Goal: Task Accomplishment & Management: Complete application form

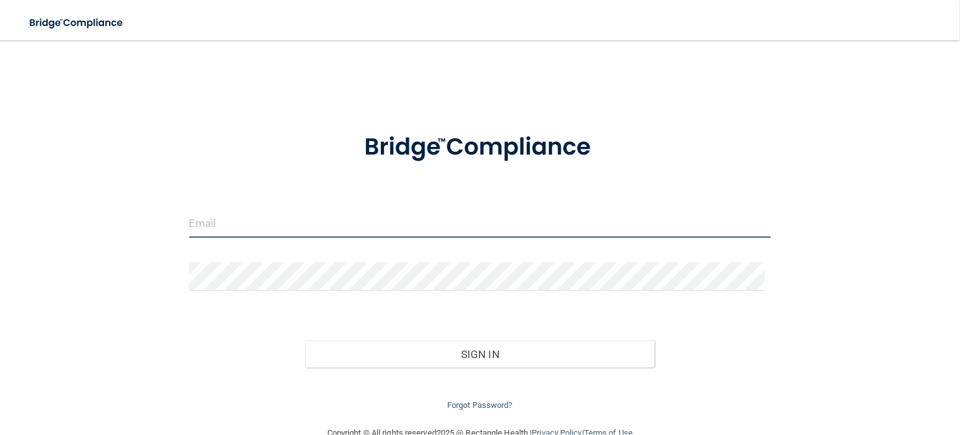
click at [209, 225] on input "email" at bounding box center [480, 223] width 582 height 28
type input "[PERSON_NAME][EMAIL_ADDRESS][DOMAIN_NAME]"
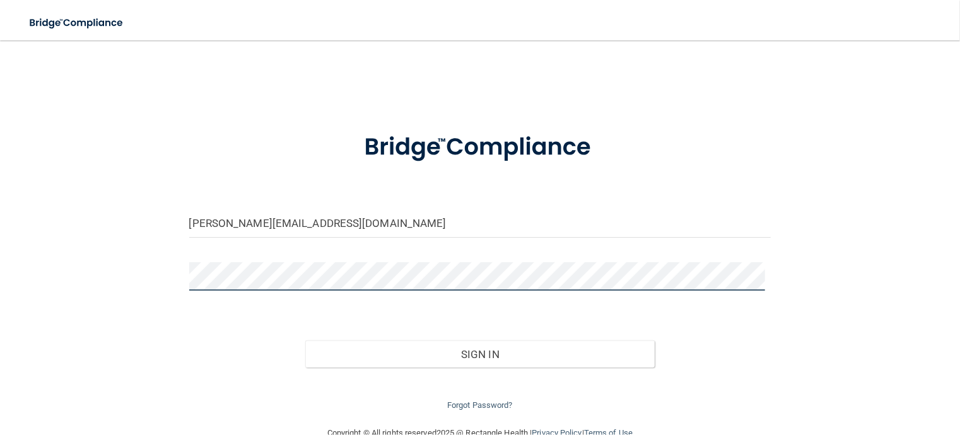
click at [305, 341] on button "Sign In" at bounding box center [479, 355] width 349 height 28
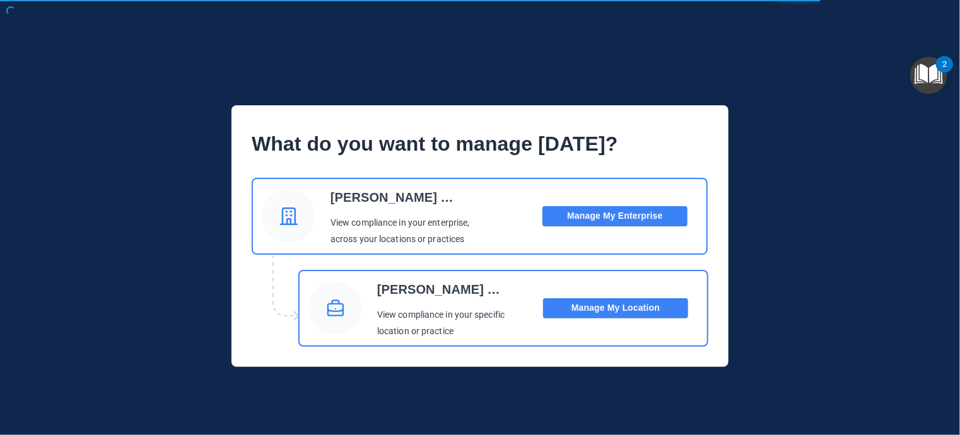
click at [578, 298] on button "Manage My Location" at bounding box center [615, 308] width 145 height 20
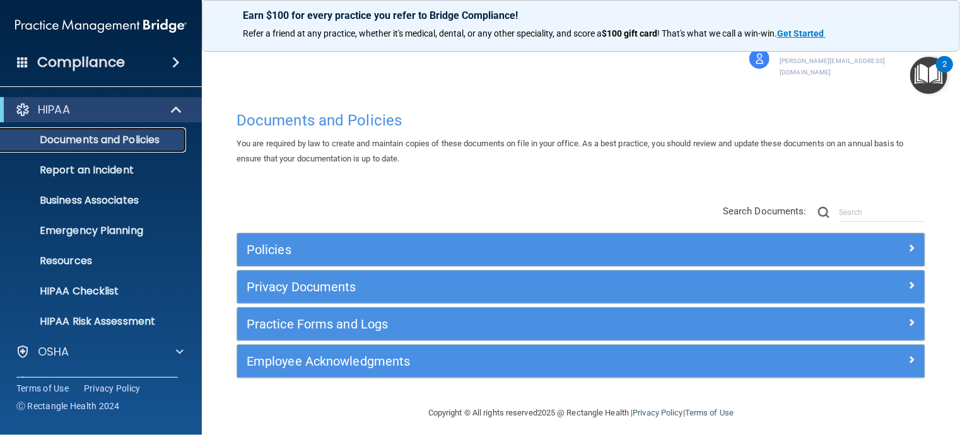
click at [148, 136] on p "Documents and Policies" at bounding box center [94, 140] width 172 height 13
click at [177, 114] on span at bounding box center [177, 109] width 11 height 15
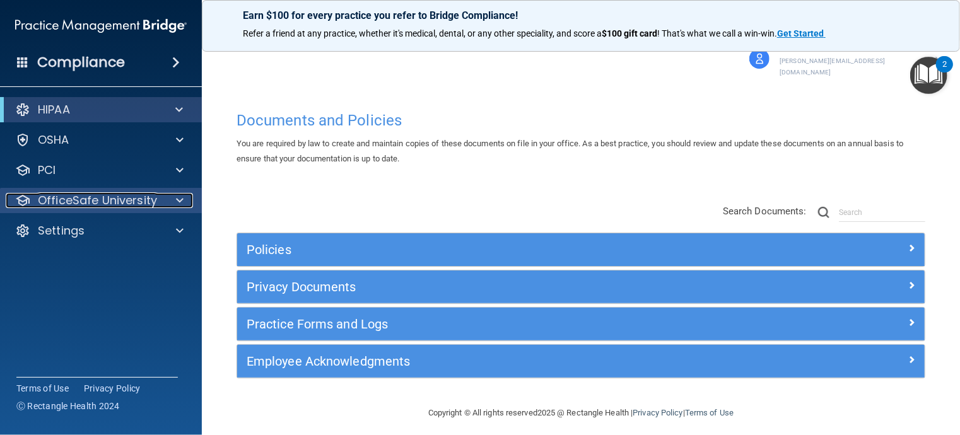
click at [134, 200] on p "OfficeSafe University" at bounding box center [97, 200] width 119 height 15
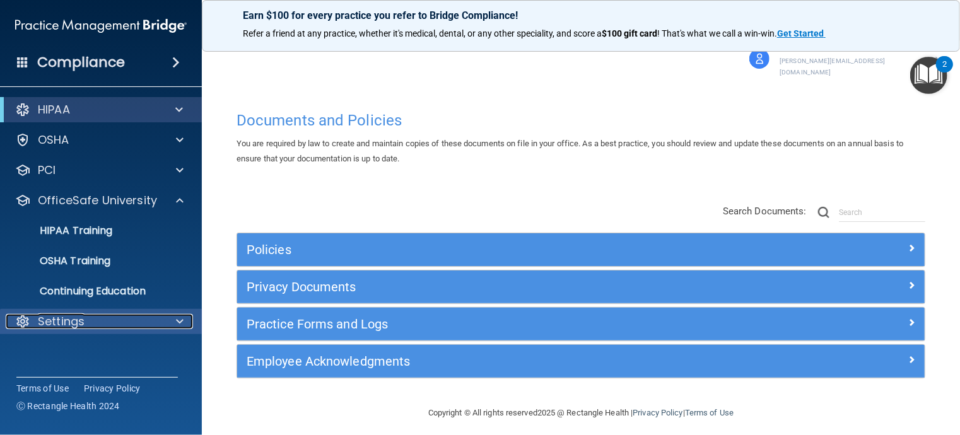
click at [78, 320] on p "Settings" at bounding box center [61, 321] width 47 height 15
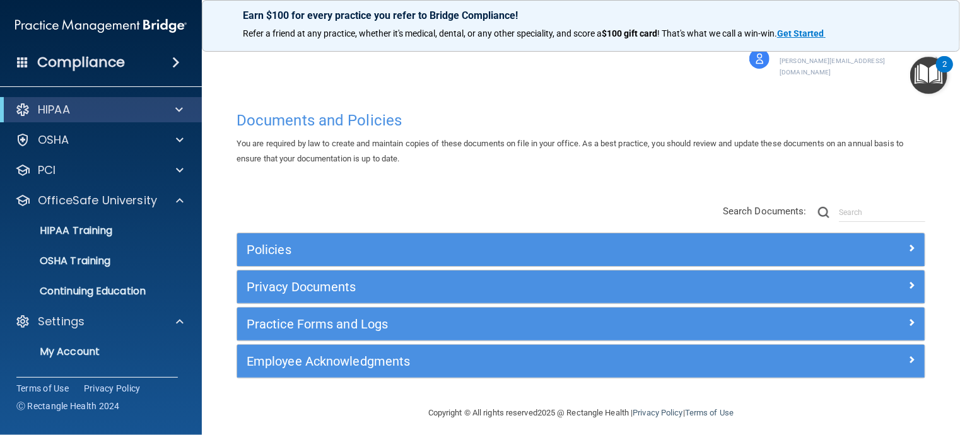
click at [149, 70] on div "Compliance" at bounding box center [101, 63] width 202 height 28
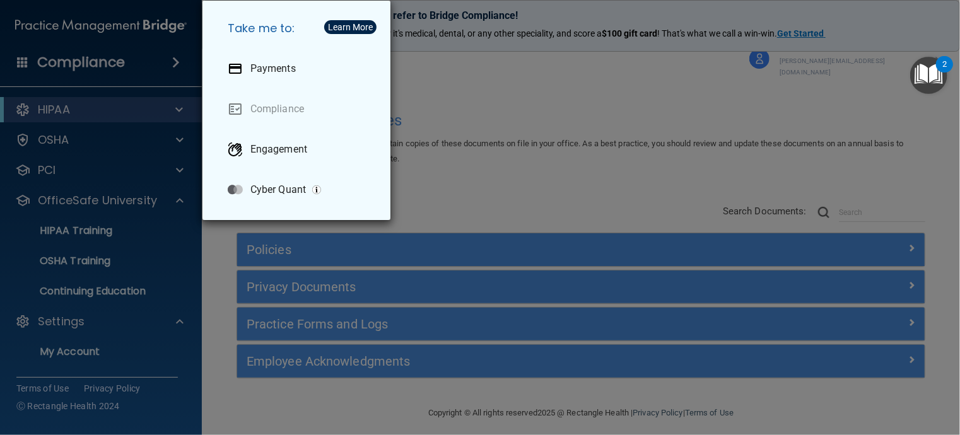
click at [48, 166] on div "Take me to: Payments Compliance Engagement Cyber Quant" at bounding box center [480, 217] width 960 height 435
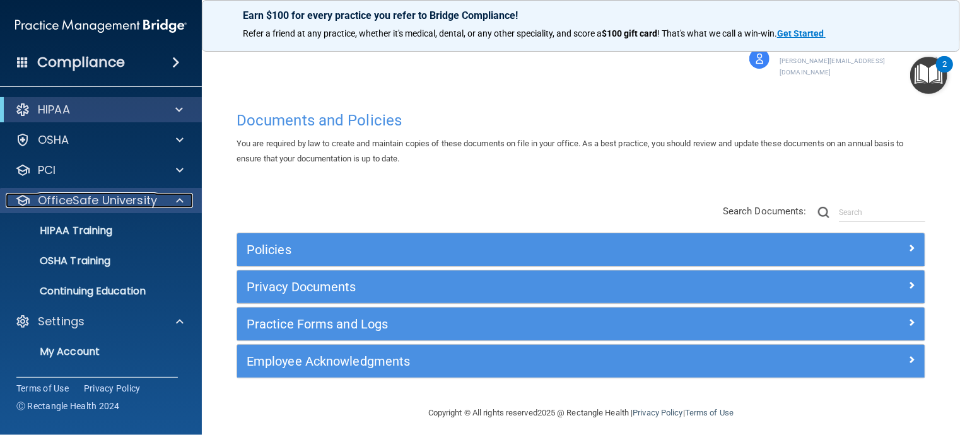
click at [83, 199] on p "OfficeSafe University" at bounding box center [97, 200] width 119 height 15
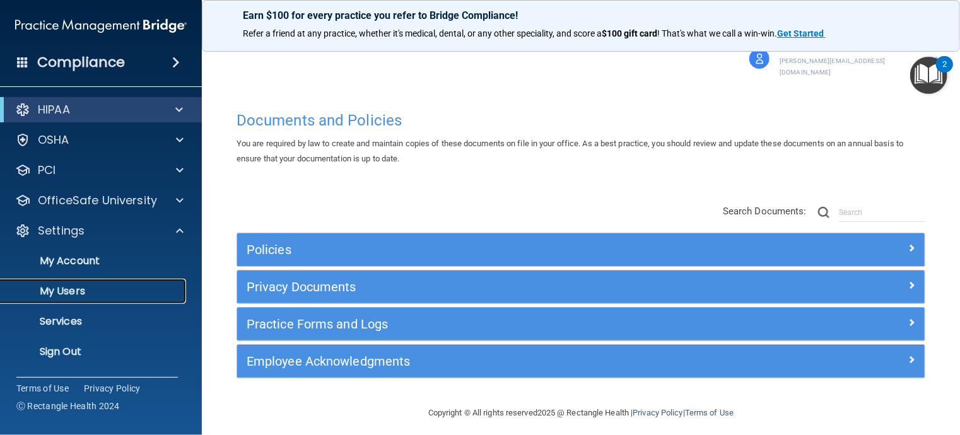
click at [70, 298] on link "My Users" at bounding box center [86, 291] width 199 height 25
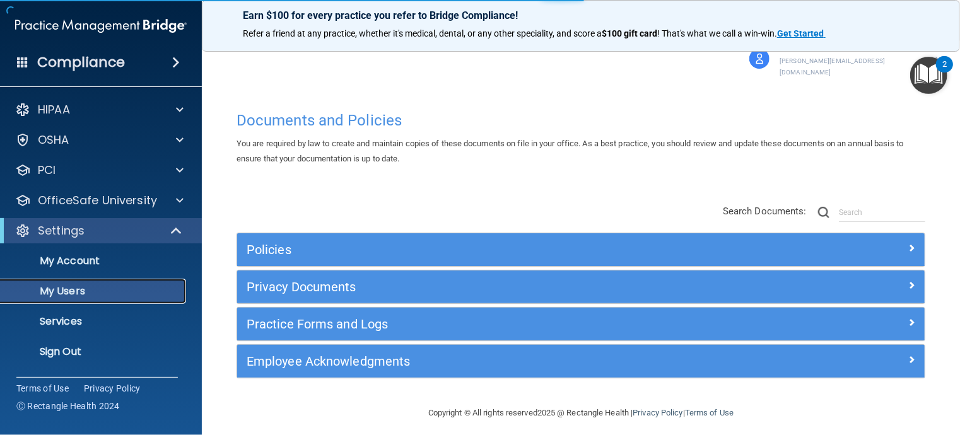
select select "20"
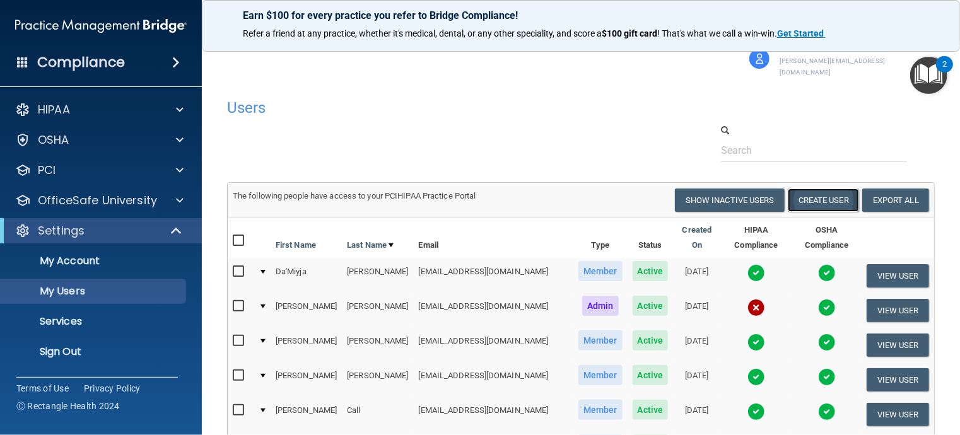
click at [826, 189] on button "Create User" at bounding box center [823, 200] width 71 height 23
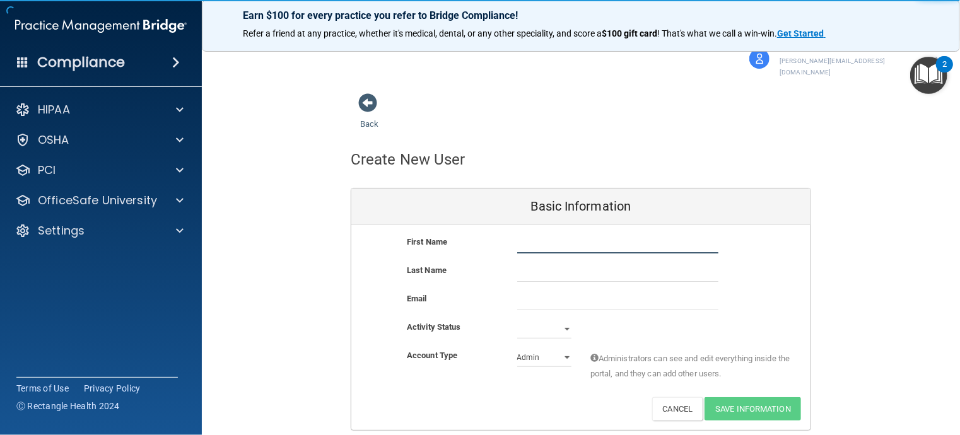
click at [532, 238] on input "text" at bounding box center [617, 244] width 201 height 19
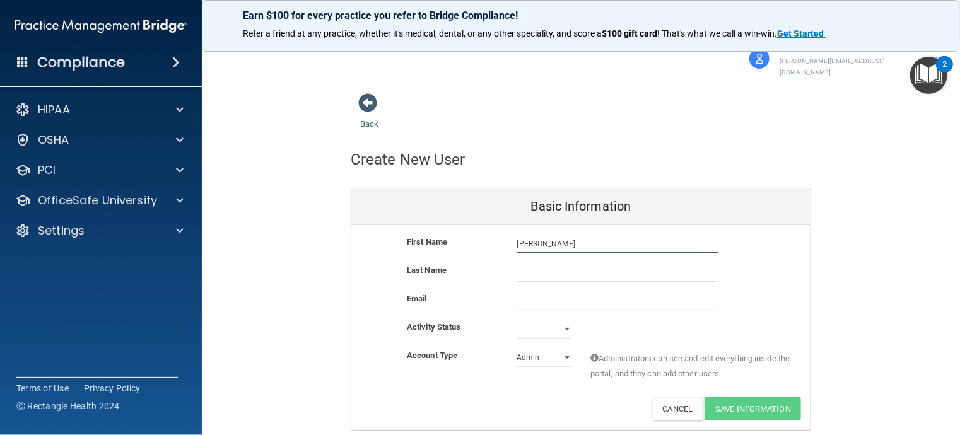
type input "[PERSON_NAME]"
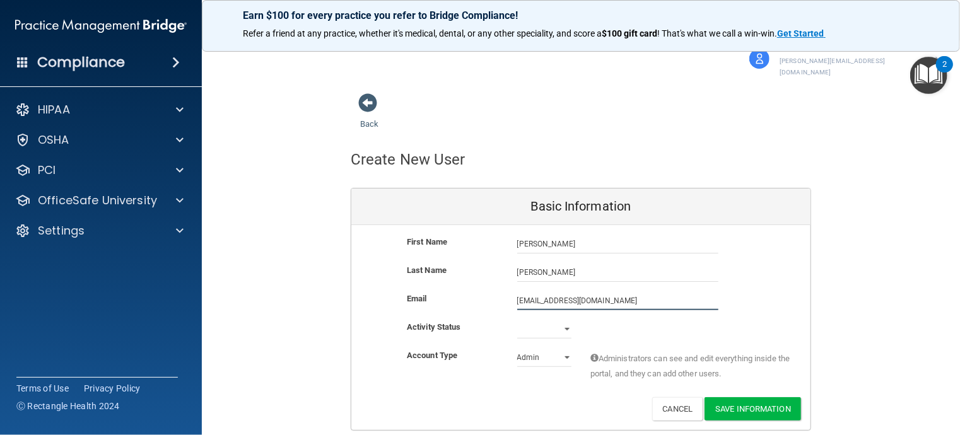
type input "[EMAIL_ADDRESS][DOMAIN_NAME]"
click at [530, 320] on select "Active Inactive" at bounding box center [544, 329] width 54 height 19
select select "active"
click at [517, 320] on select "Active Inactive" at bounding box center [544, 329] width 54 height 19
click at [527, 348] on select "Admin Member" at bounding box center [544, 357] width 54 height 19
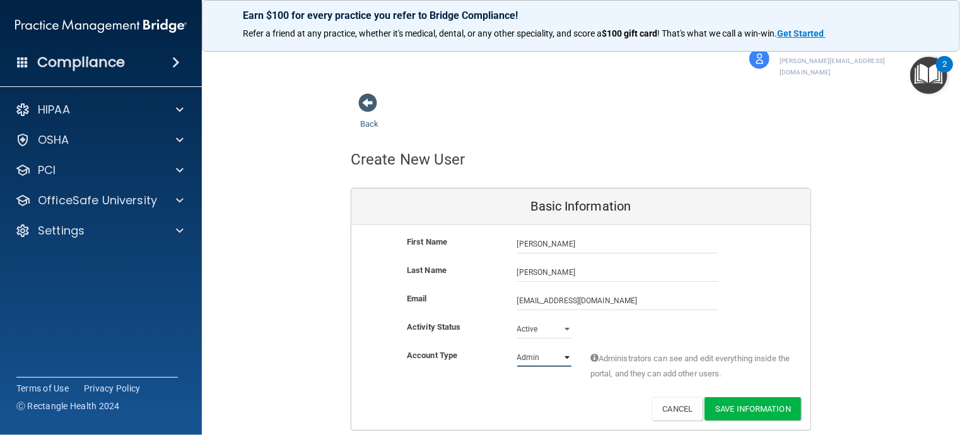
select select "practice_member"
click at [517, 348] on select "Admin Member" at bounding box center [544, 357] width 54 height 19
click at [745, 399] on button "Save Information" at bounding box center [752, 408] width 96 height 23
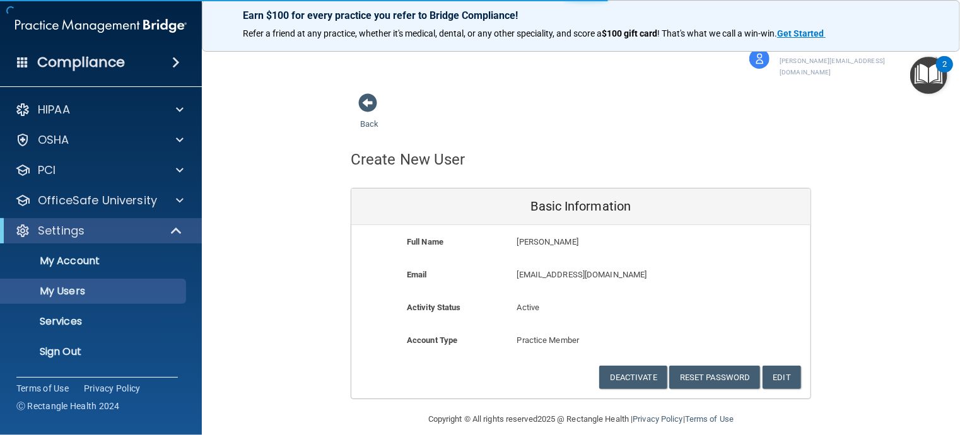
select select "20"
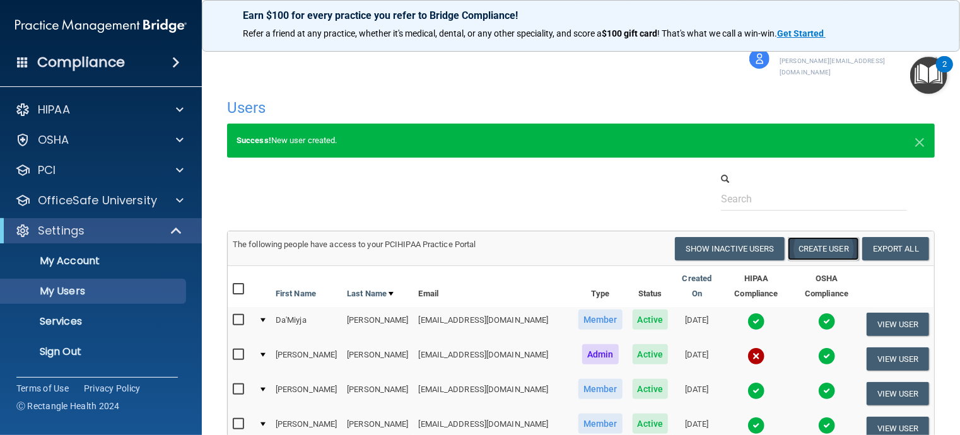
click at [815, 240] on button "Create User" at bounding box center [823, 248] width 71 height 23
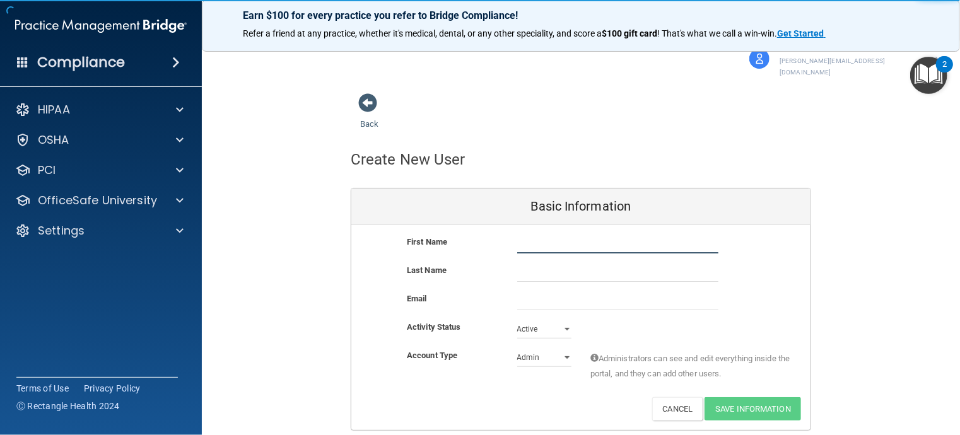
click at [529, 238] on input "text" at bounding box center [617, 244] width 201 height 19
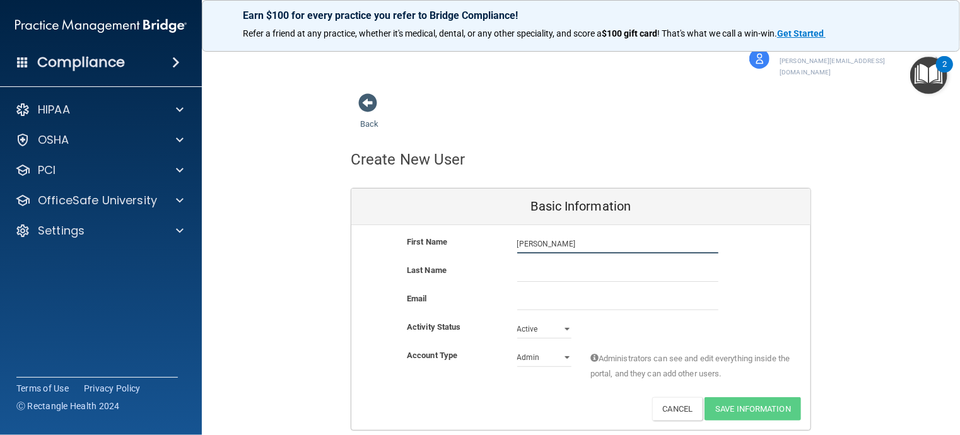
type input "[PERSON_NAME]"
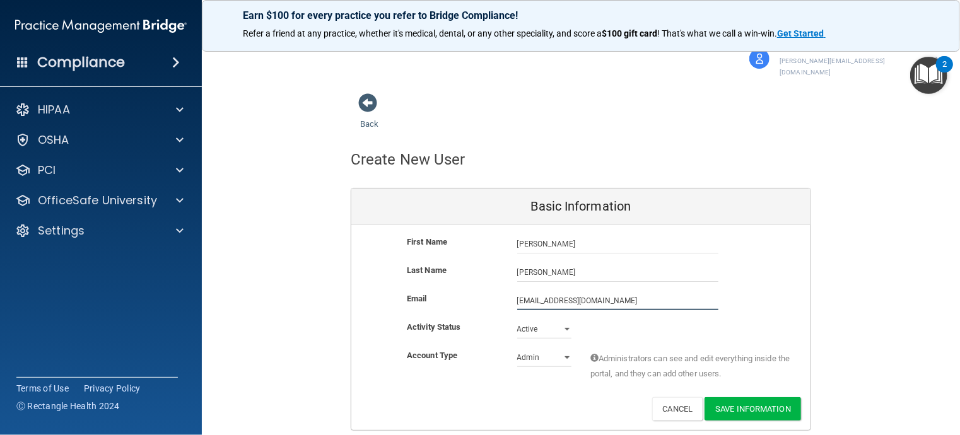
type input "[EMAIL_ADDRESS][DOMAIN_NAME]"
select select "practice_member"
click at [745, 397] on button "Save Information" at bounding box center [752, 408] width 96 height 23
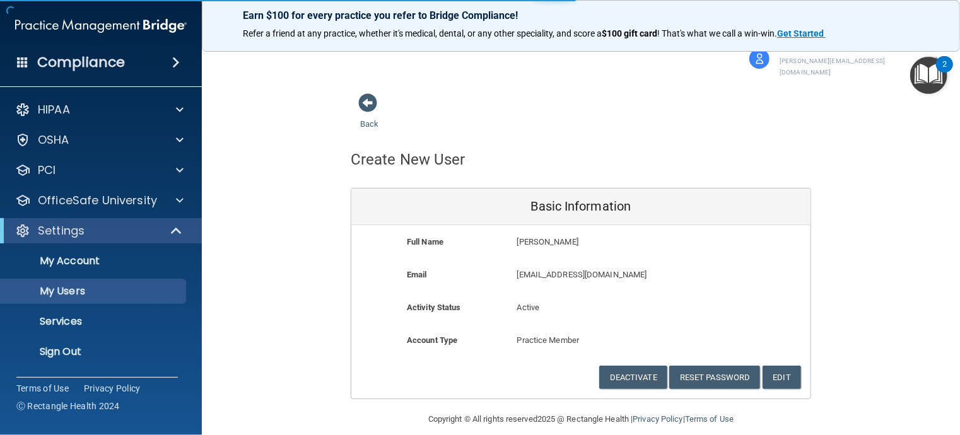
select select "20"
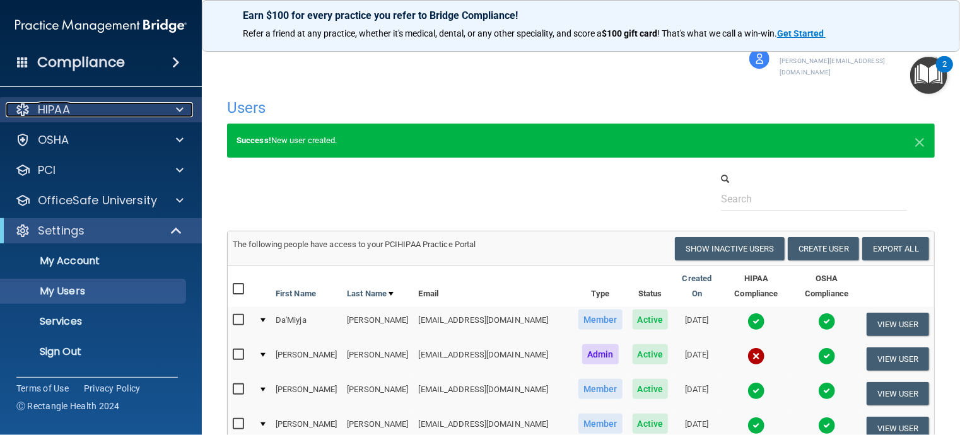
click at [68, 115] on p "HIPAA" at bounding box center [54, 109] width 32 height 15
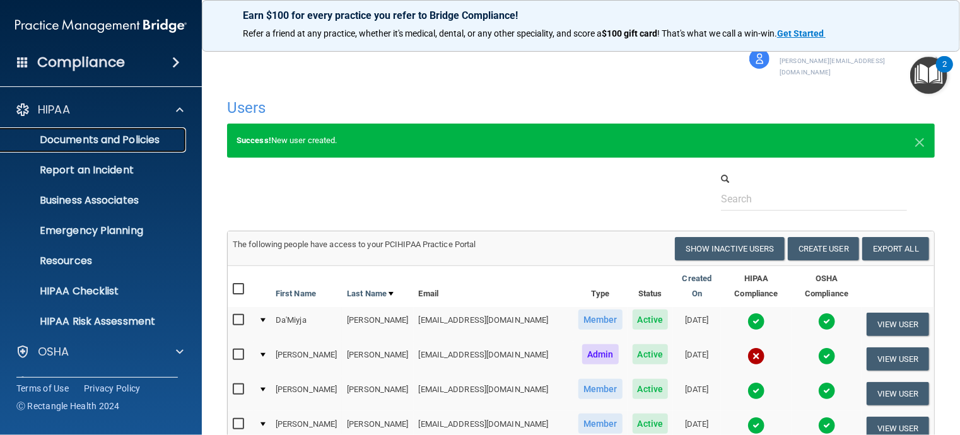
click at [81, 139] on p "Documents and Policies" at bounding box center [94, 140] width 172 height 13
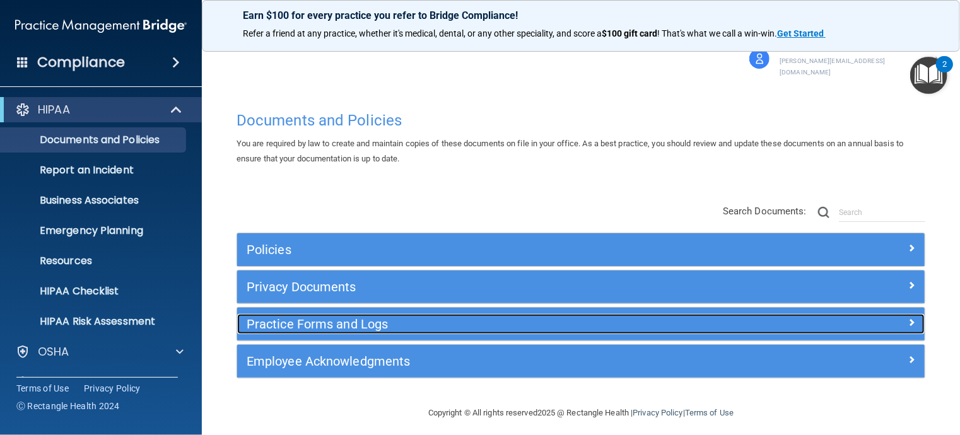
click at [382, 317] on h5 "Practice Forms and Logs" at bounding box center [495, 324] width 497 height 14
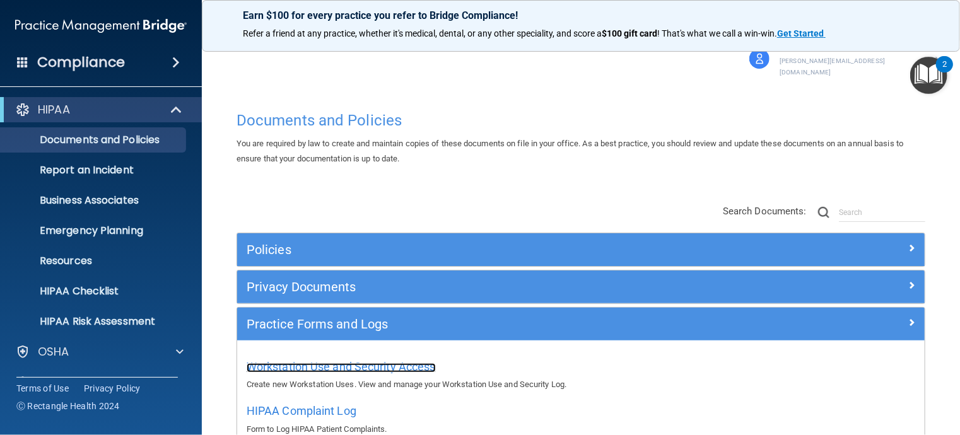
click at [373, 360] on span "Workstation Use and Security Access" at bounding box center [341, 366] width 189 height 13
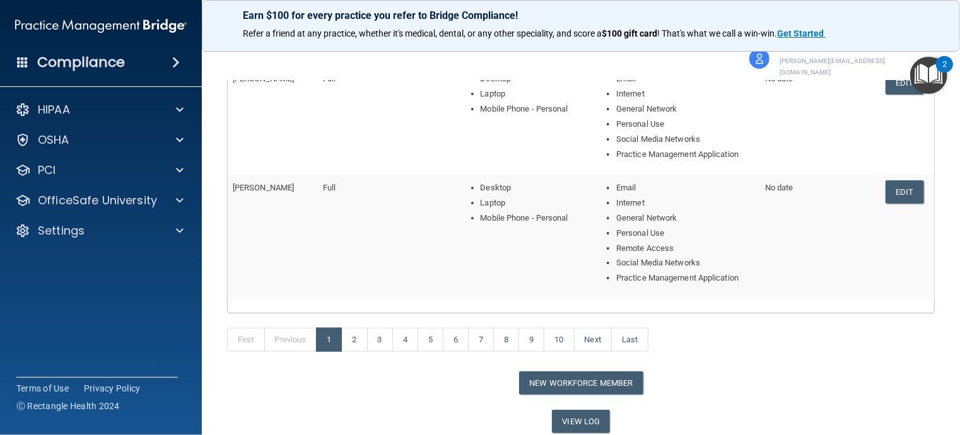
scroll to position [548, 0]
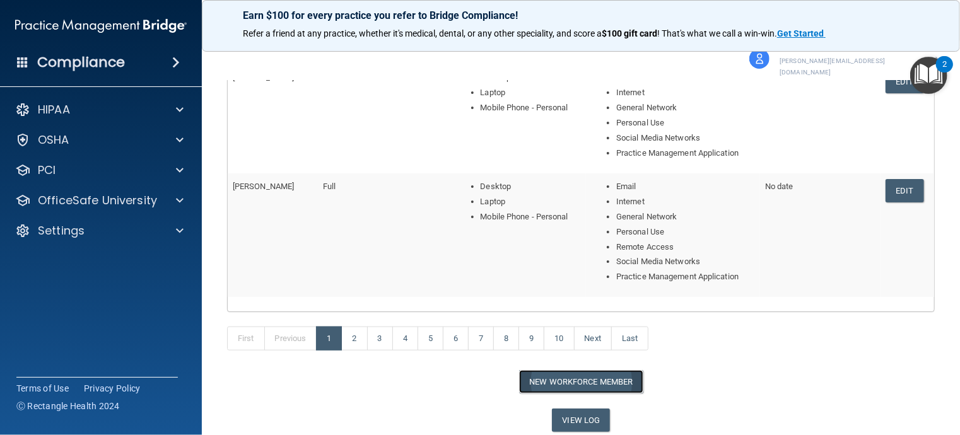
click at [595, 370] on button "New Workforce Member" at bounding box center [581, 381] width 124 height 23
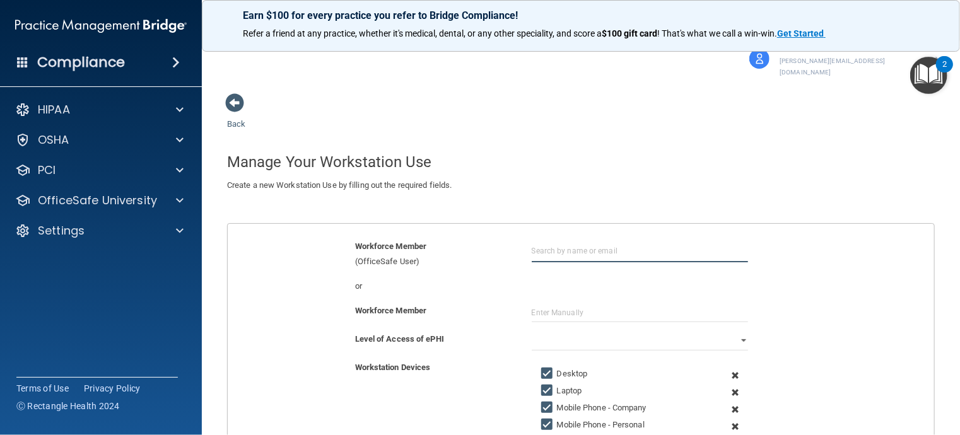
click at [616, 245] on input "text" at bounding box center [640, 250] width 216 height 23
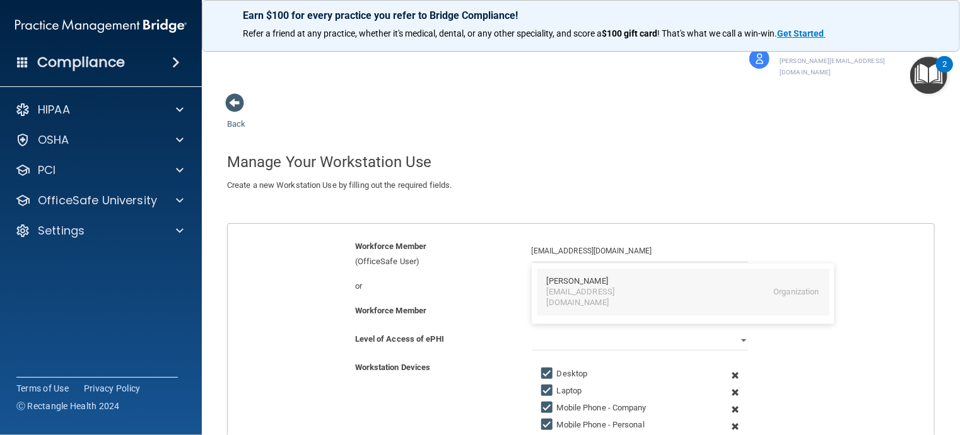
click at [576, 276] on div "[PERSON_NAME]" at bounding box center [577, 281] width 61 height 11
type input "[PERSON_NAME]"
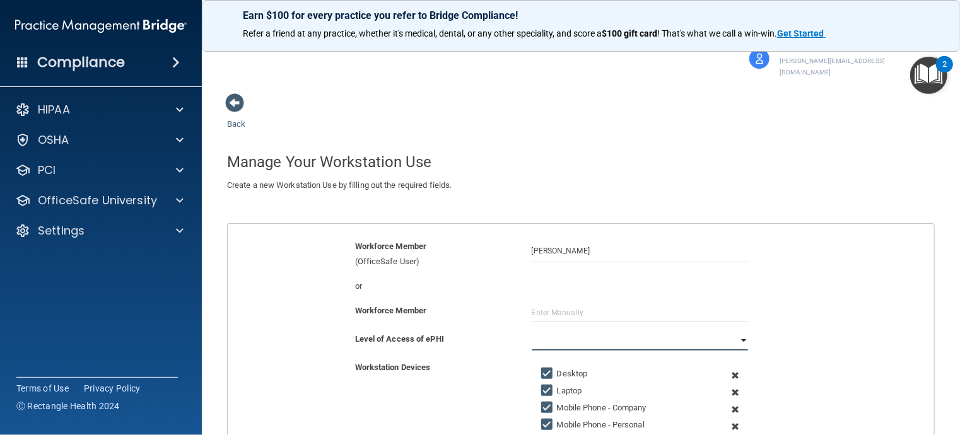
click at [596, 334] on select "Full Limited None" at bounding box center [640, 341] width 216 height 19
select select "0"
click at [532, 332] on select "Full Limited None" at bounding box center [640, 341] width 216 height 19
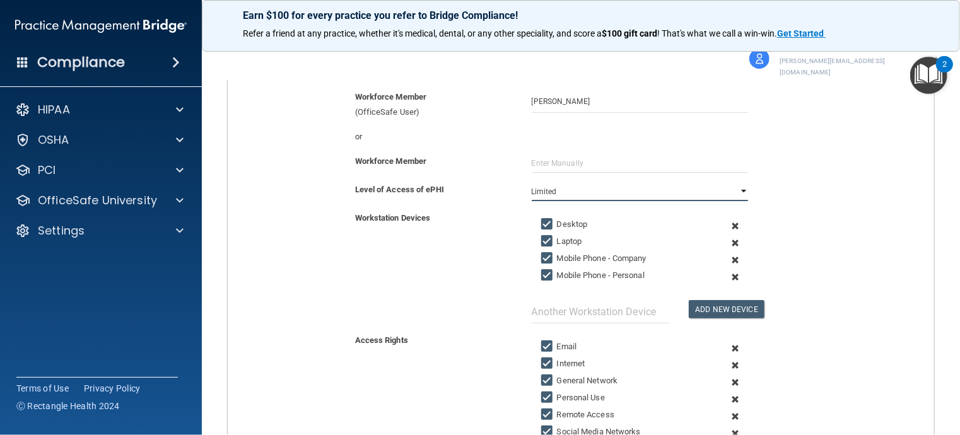
scroll to position [154, 0]
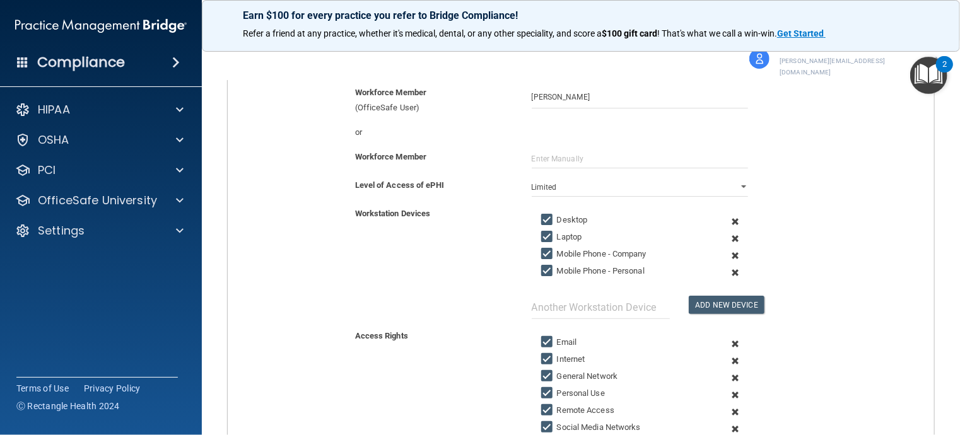
click at [542, 249] on input "Mobile Phone - Company" at bounding box center [548, 254] width 15 height 10
checkbox input "false"
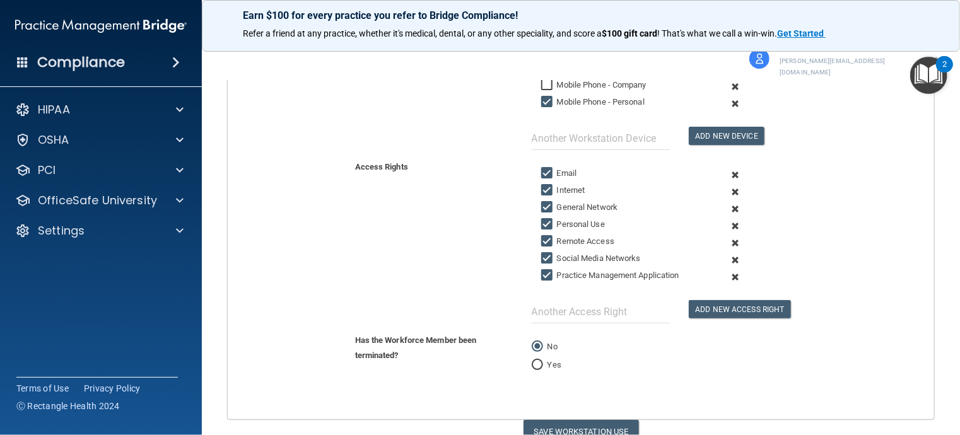
scroll to position [325, 0]
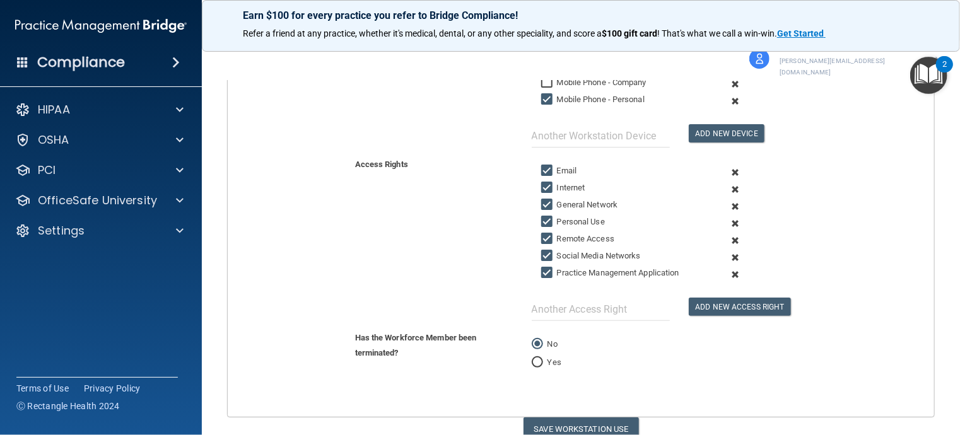
click at [544, 234] on input "Remote Access" at bounding box center [548, 239] width 15 height 10
checkbox input "false"
click at [556, 417] on button "Save Workstation Use" at bounding box center [580, 428] width 115 height 23
select select "? string:Full ?"
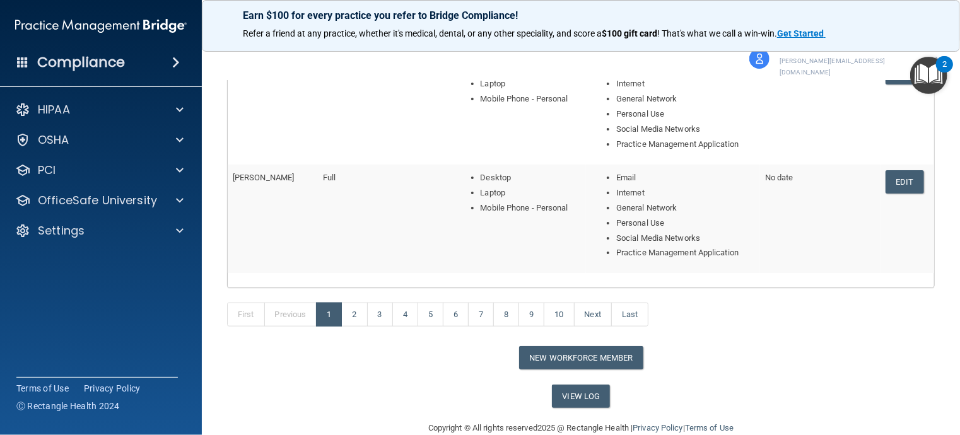
scroll to position [559, 0]
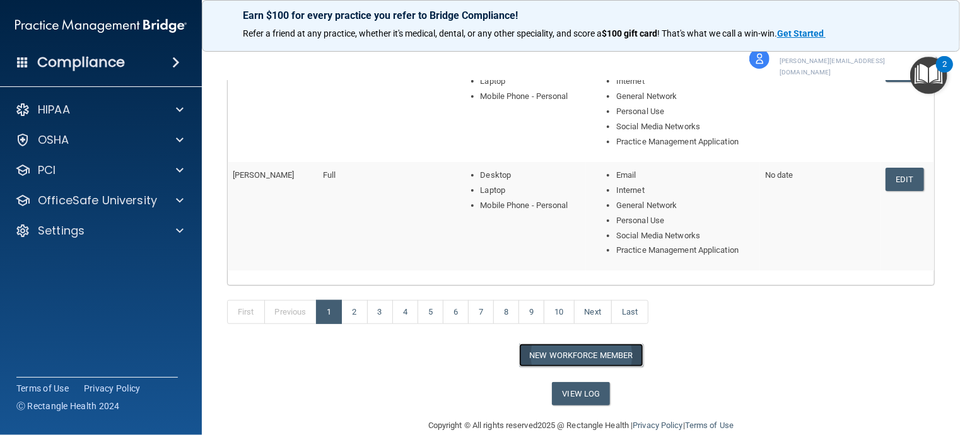
click at [566, 344] on button "New Workforce Member" at bounding box center [581, 355] width 124 height 23
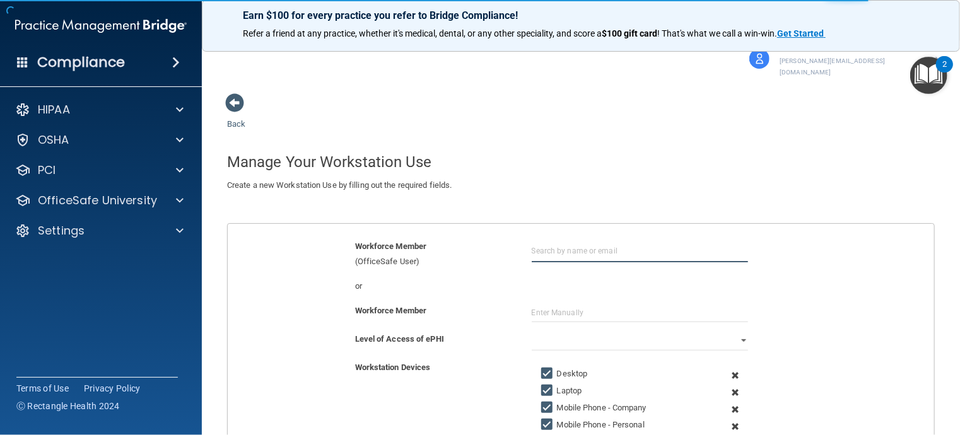
click at [571, 242] on input "text" at bounding box center [640, 250] width 216 height 23
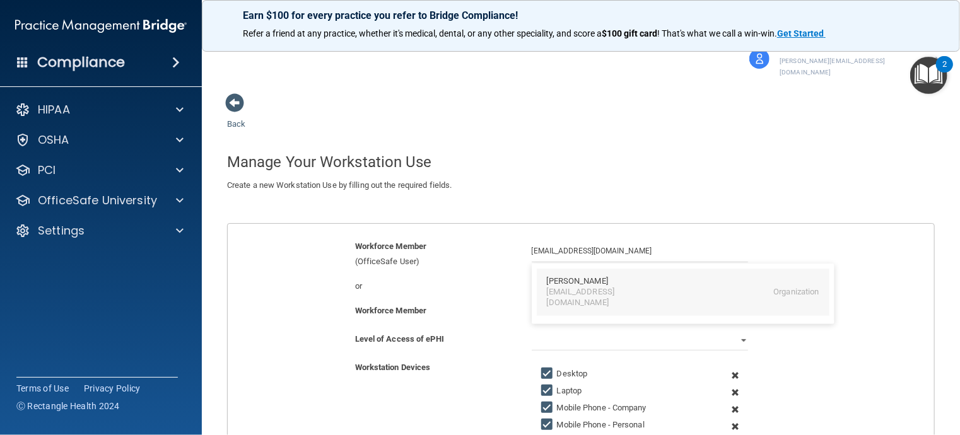
click at [567, 276] on div "[PERSON_NAME]" at bounding box center [577, 281] width 61 height 11
type input "[PERSON_NAME]"
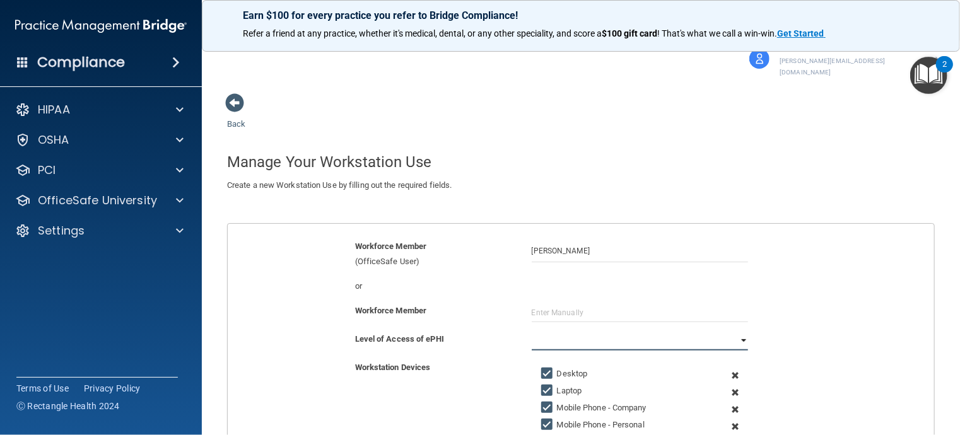
click at [557, 332] on select "Full Limited None" at bounding box center [640, 341] width 216 height 19
select select "0"
click at [532, 332] on select "Full Limited None" at bounding box center [640, 341] width 216 height 19
click at [546, 403] on input "Mobile Phone - Company" at bounding box center [548, 408] width 15 height 10
checkbox input "false"
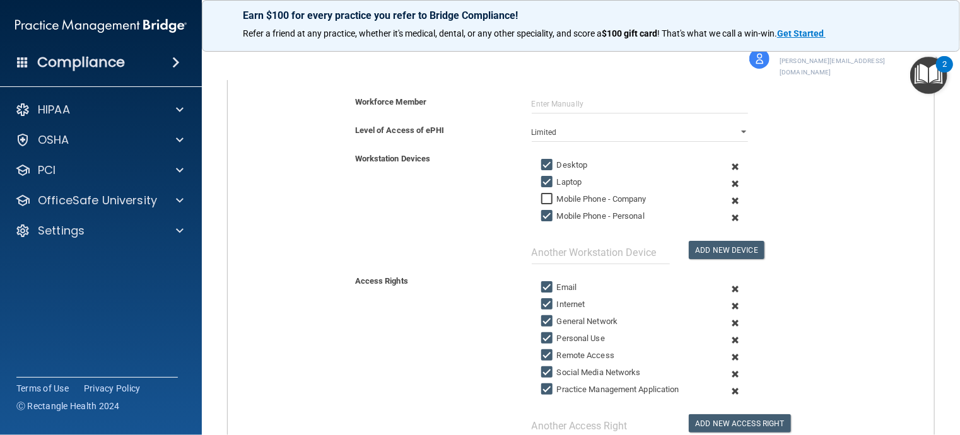
scroll to position [219, 0]
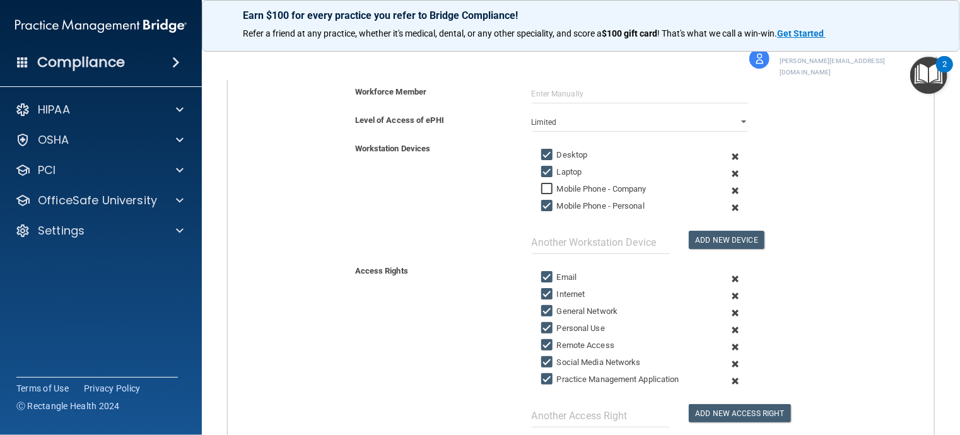
click at [546, 341] on input "Remote Access" at bounding box center [548, 346] width 15 height 10
checkbox input "false"
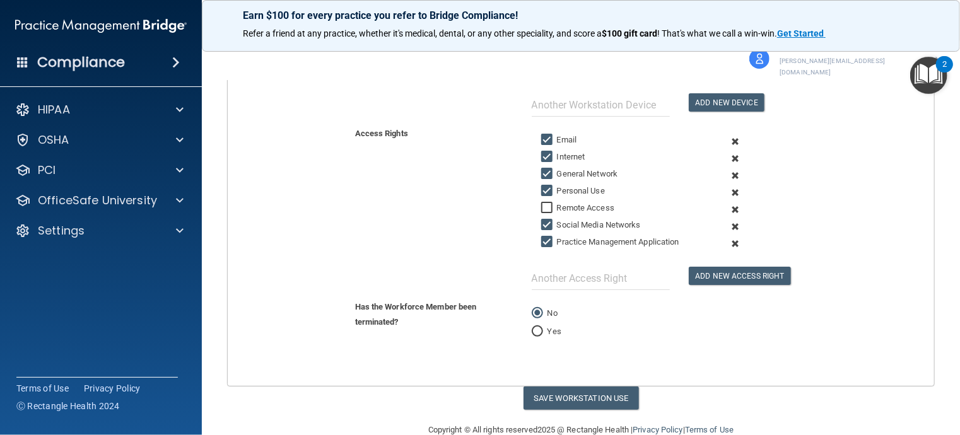
scroll to position [366, 0]
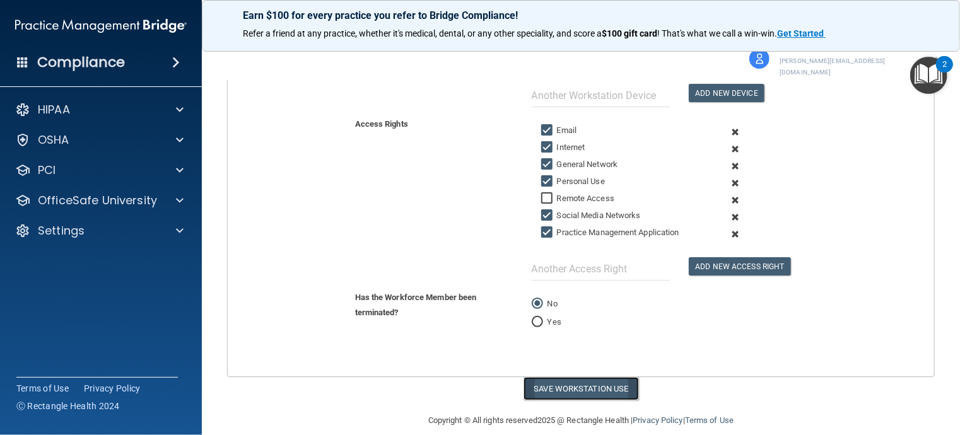
click at [590, 377] on button "Save Workstation Use" at bounding box center [580, 388] width 115 height 23
select select "? string:Full ?"
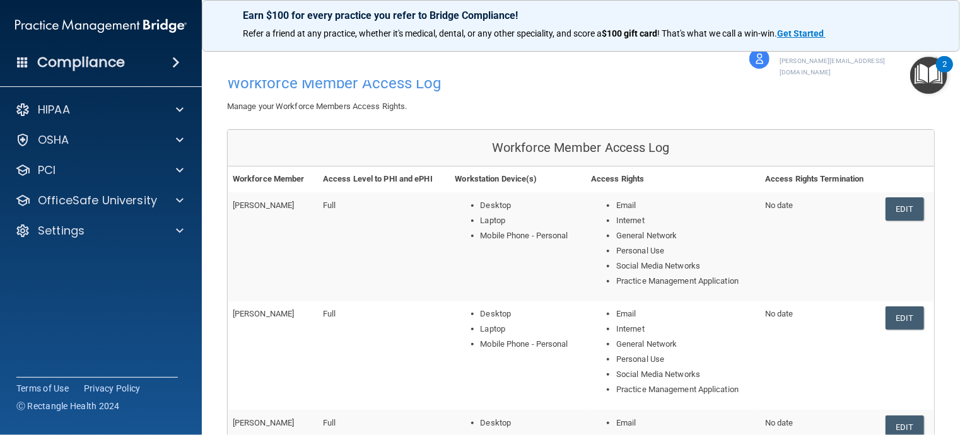
scroll to position [73, 0]
